Goal: Task Accomplishment & Management: Manage account settings

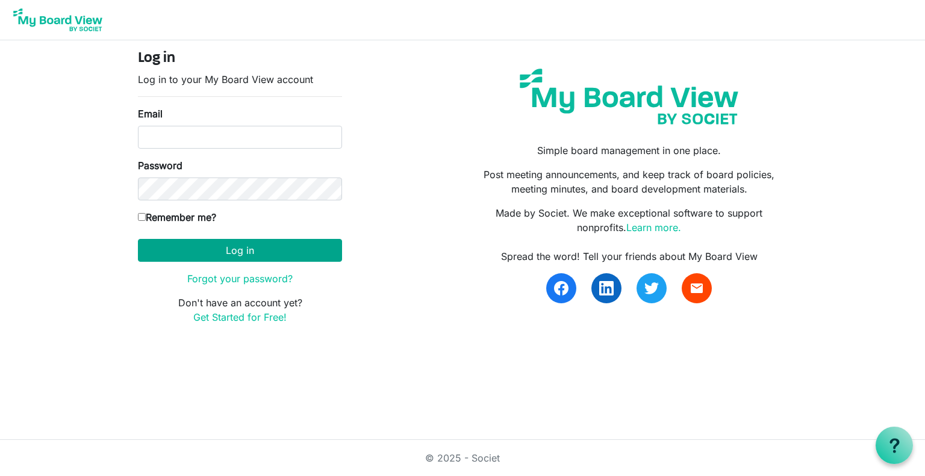
type input "[EMAIL_ADDRESS][DOMAIN_NAME]"
click at [259, 251] on button "Log in" at bounding box center [240, 250] width 204 height 23
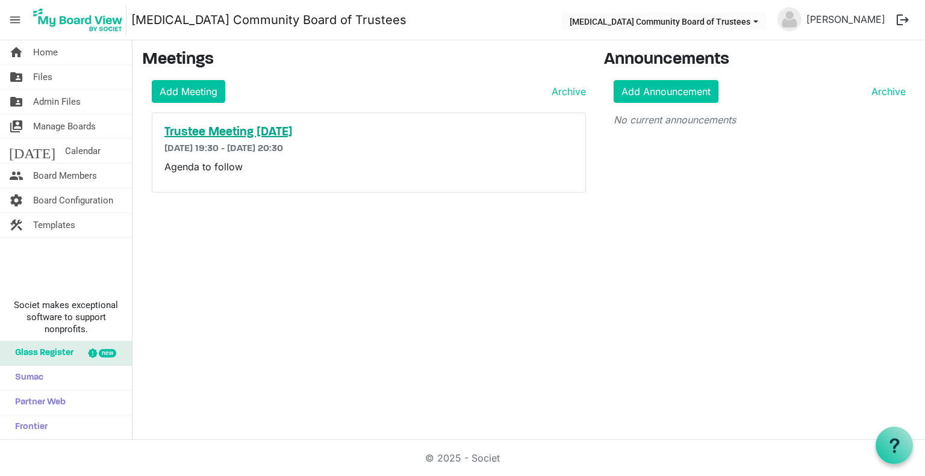
click at [260, 136] on h5 "Trustee Meeting [DATE]" at bounding box center [368, 132] width 409 height 14
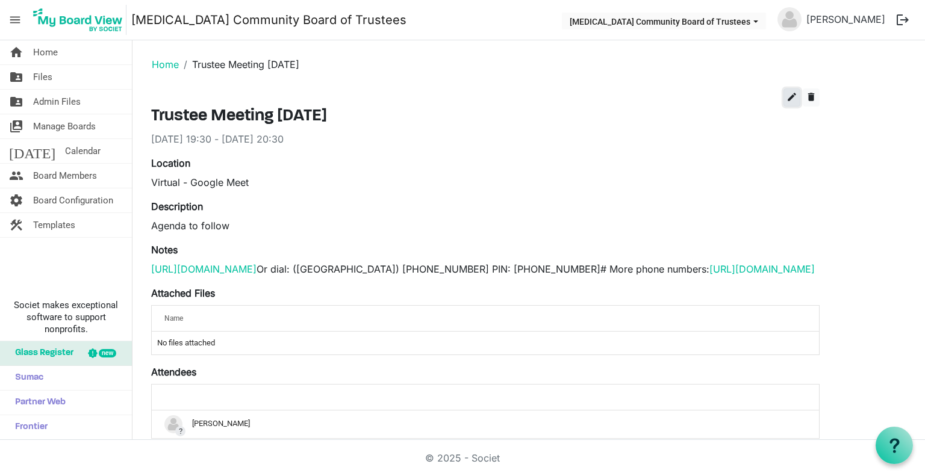
click at [794, 99] on span "edit" at bounding box center [791, 97] width 11 height 11
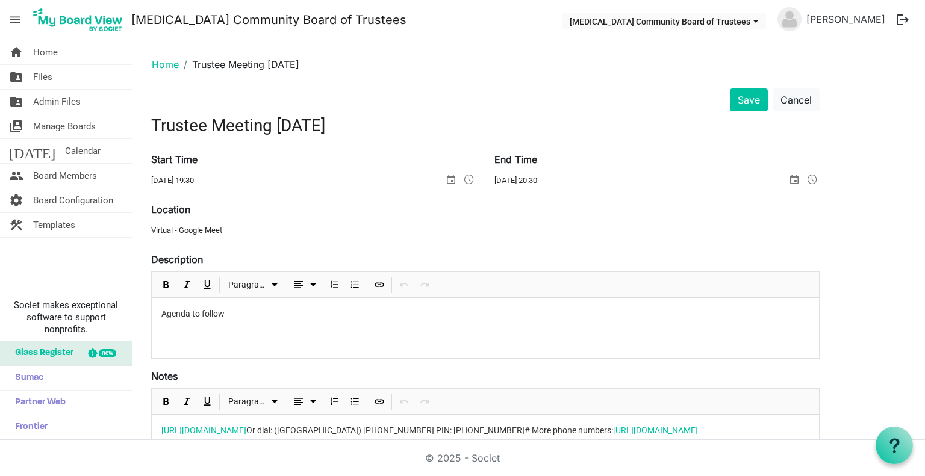
click at [226, 183] on input "15/10/2025 19:30" at bounding box center [297, 181] width 293 height 18
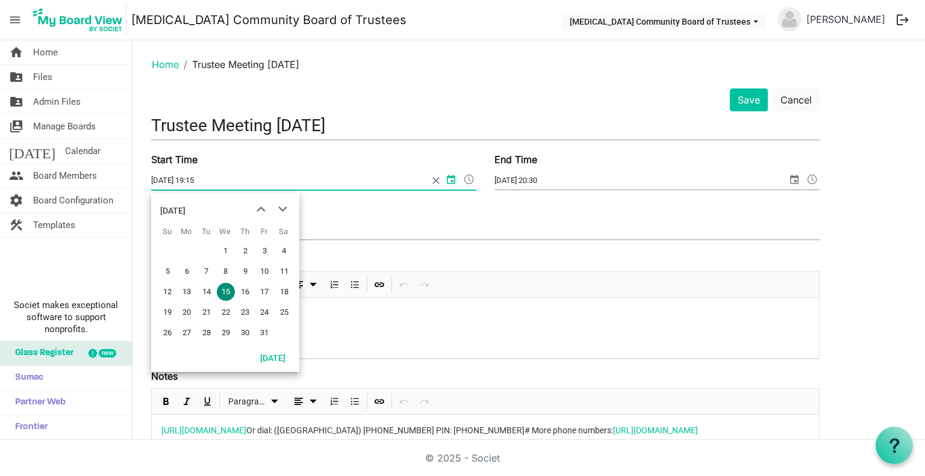
type input "15/10/2025 19:15"
click at [432, 71] on ol "Home Trustee Meeting 15th October 2025" at bounding box center [528, 64] width 773 height 29
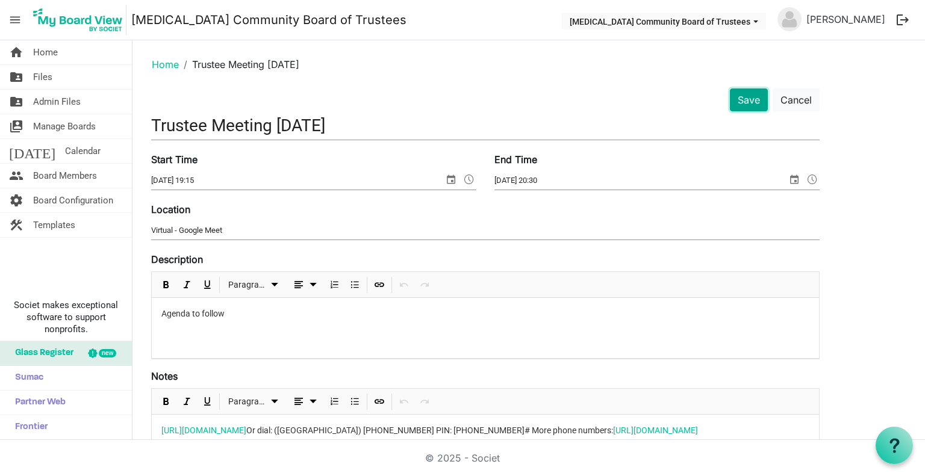
click at [737, 100] on button "Save" at bounding box center [749, 99] width 38 height 23
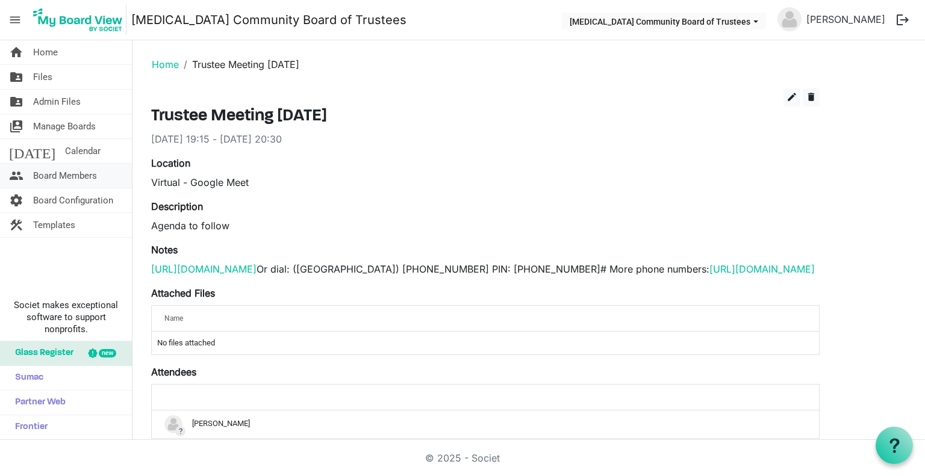
click at [49, 176] on span "Board Members" at bounding box center [65, 176] width 64 height 24
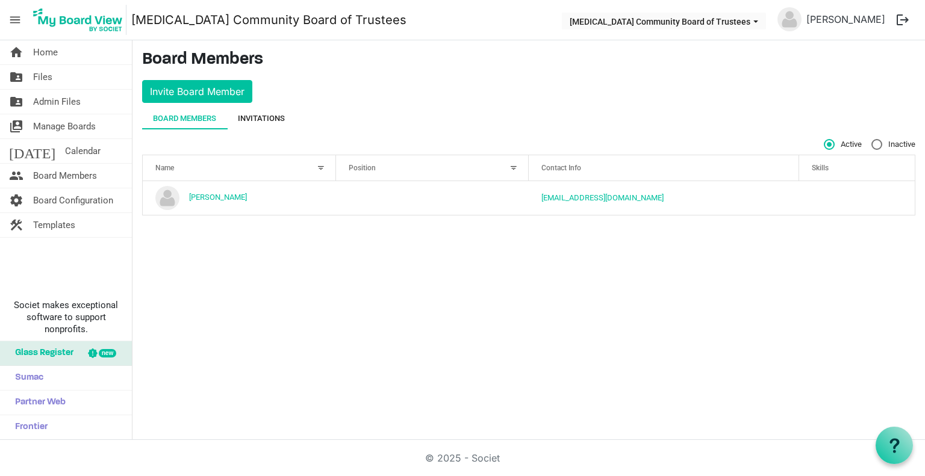
click at [272, 116] on div "Invitations" at bounding box center [261, 119] width 47 height 12
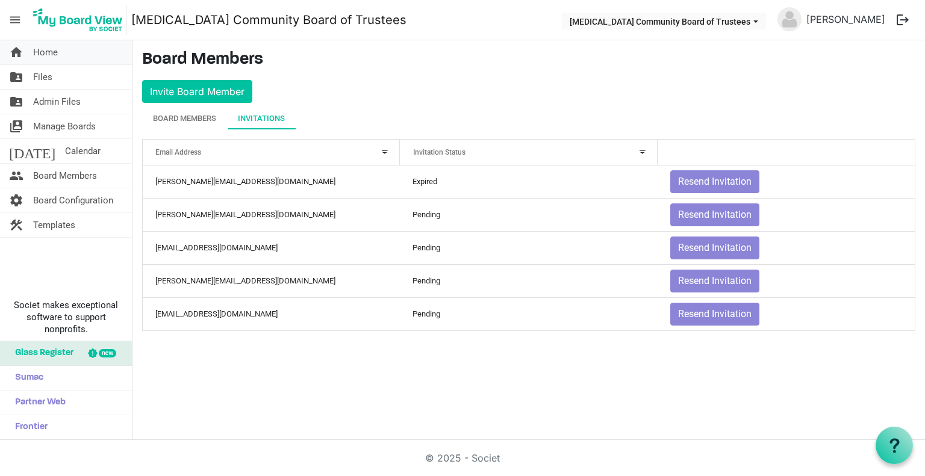
click at [48, 59] on span "Home" at bounding box center [45, 52] width 25 height 24
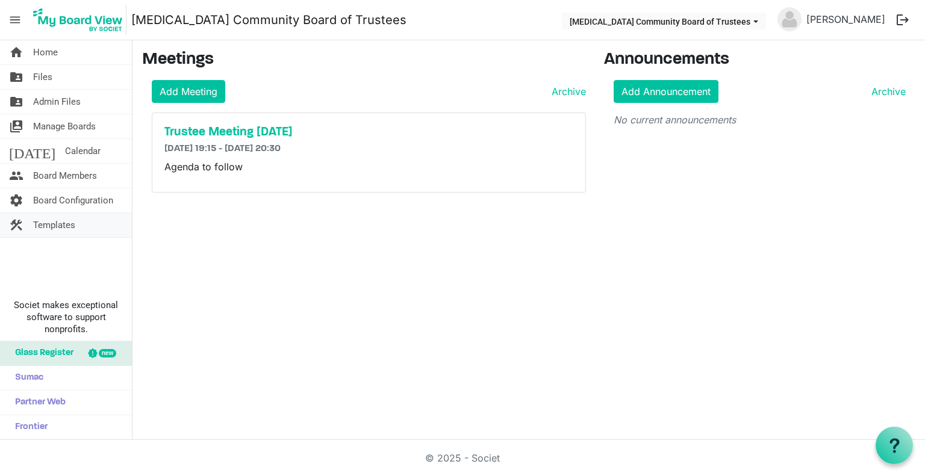
click at [37, 229] on span "Templates" at bounding box center [54, 225] width 42 height 24
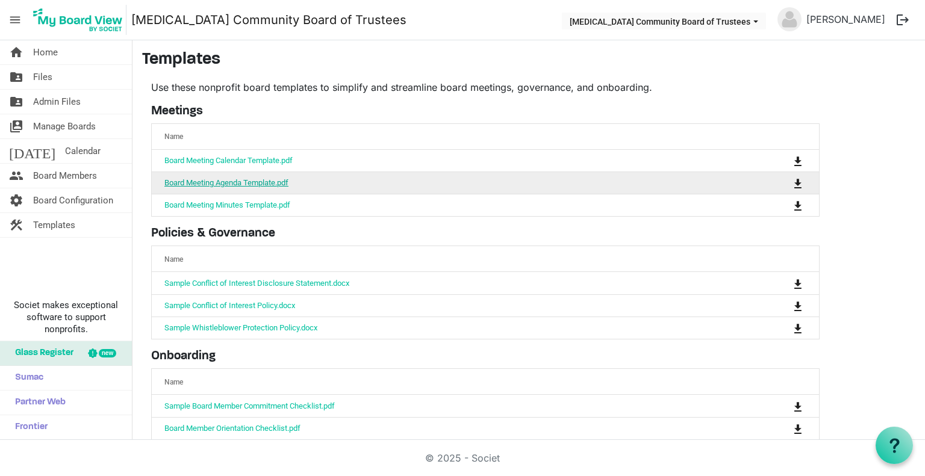
click at [243, 181] on link "Board Meeting Agenda Template.pdf" at bounding box center [226, 182] width 124 height 9
